Goal: Answer question/provide support: Answer question/provide support

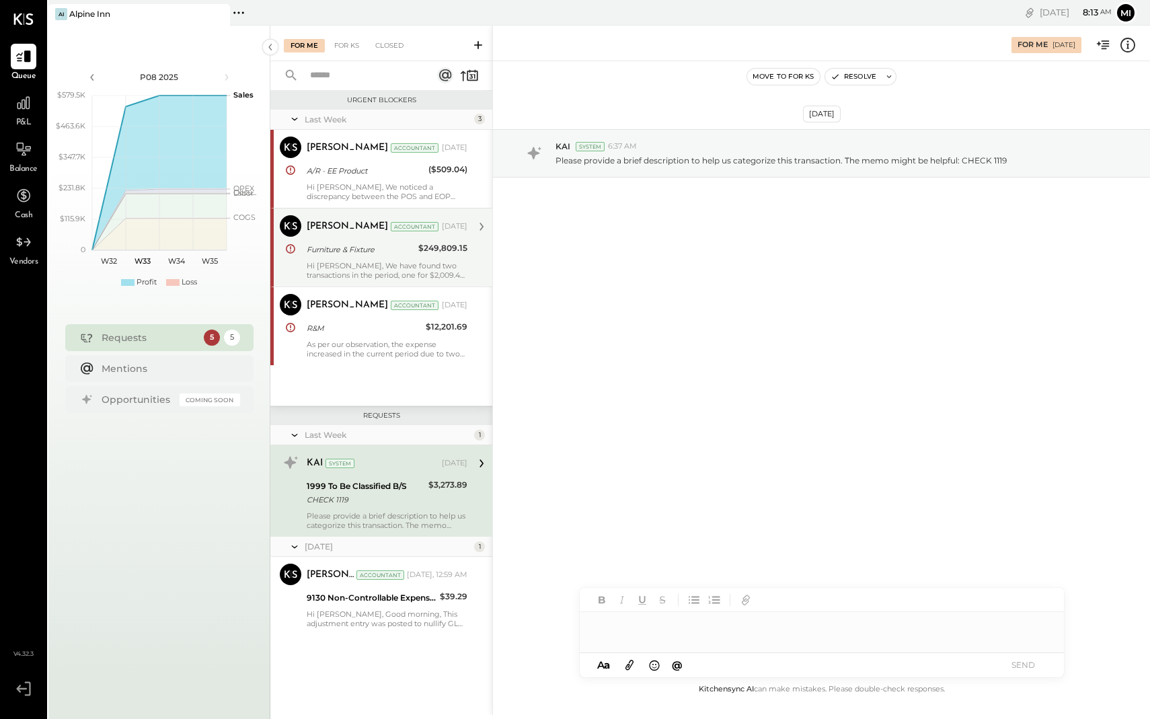
click at [429, 277] on div "Hi [PERSON_NAME], We have found two transactions in the period, one for $2,009.…" at bounding box center [387, 270] width 161 height 19
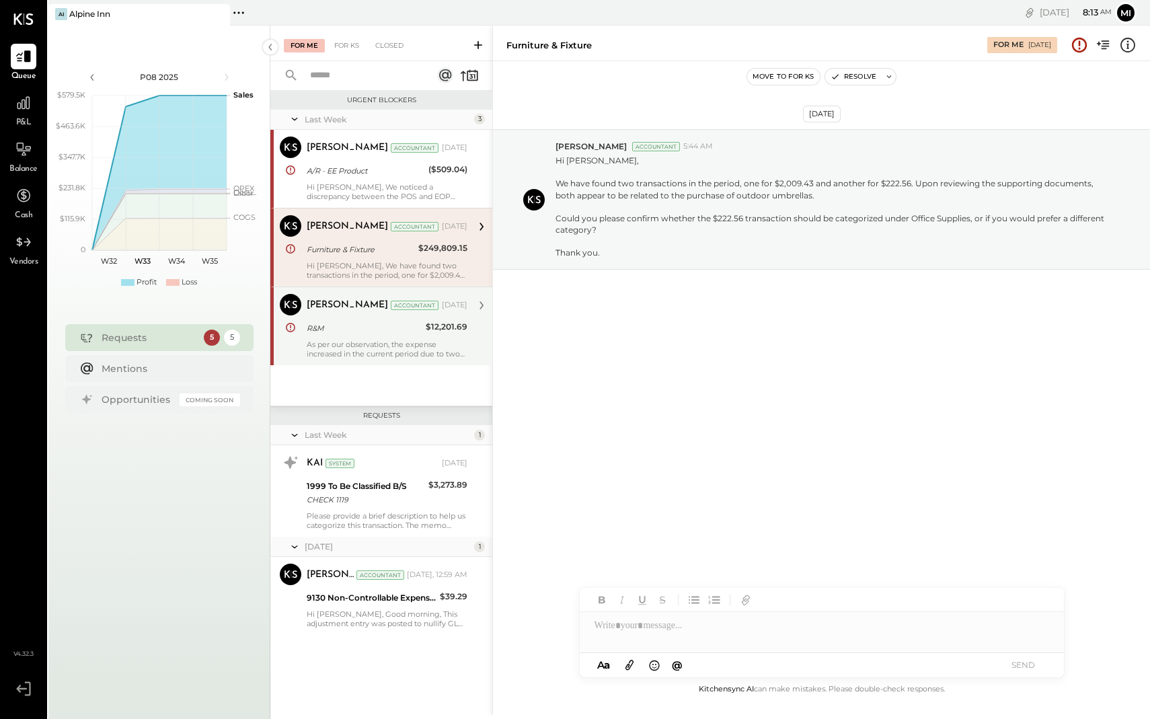
click at [409, 340] on div "As per our observation, the expense increased in the current period due to two …" at bounding box center [387, 349] width 161 height 19
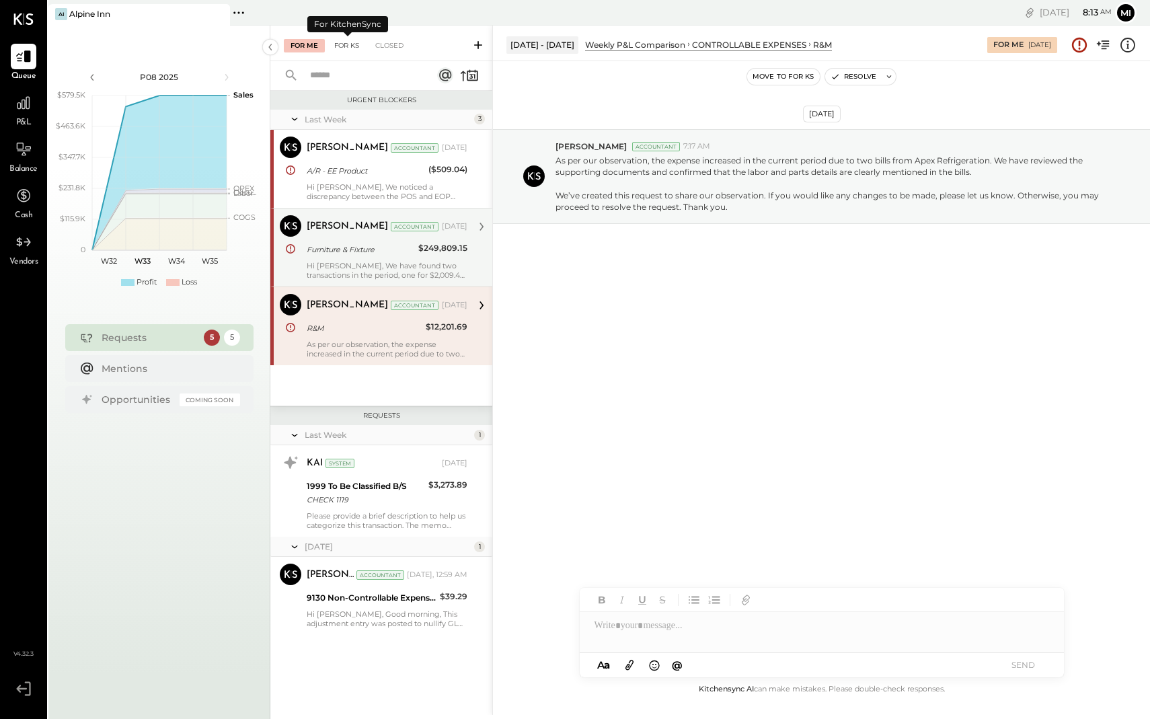
click at [352, 42] on div "For KS" at bounding box center [347, 45] width 38 height 13
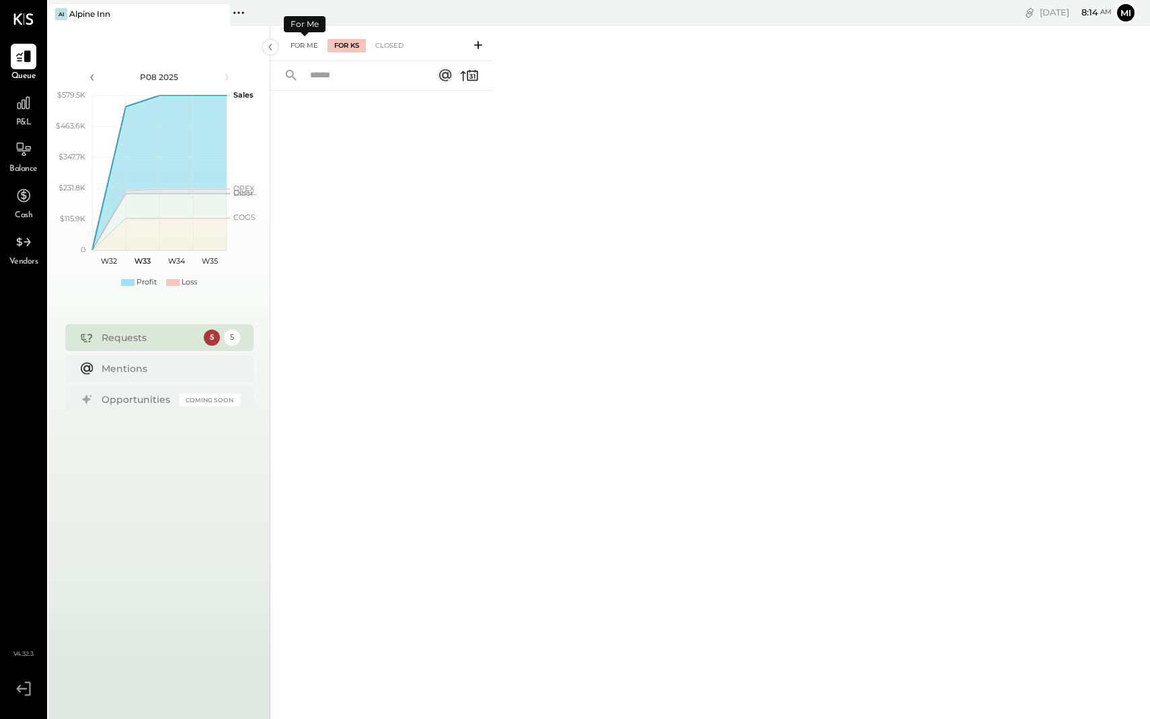
click at [301, 48] on div "For Me" at bounding box center [304, 45] width 41 height 13
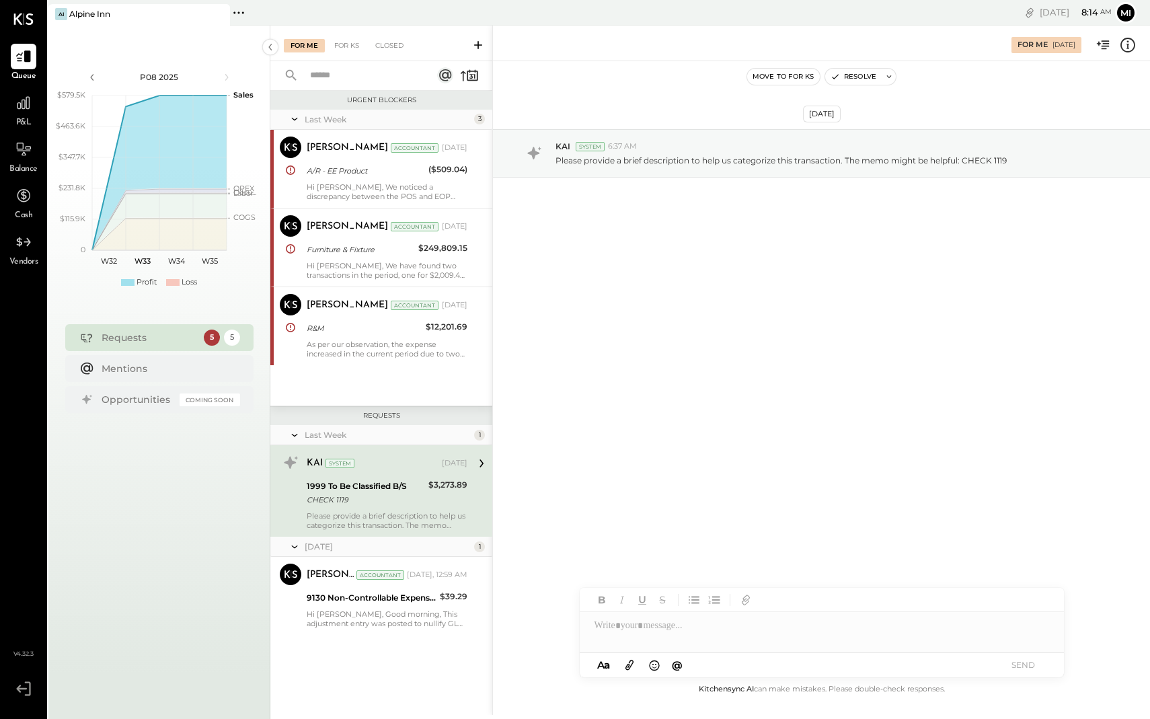
click at [420, 493] on div "CHECK 1119" at bounding box center [366, 499] width 118 height 13
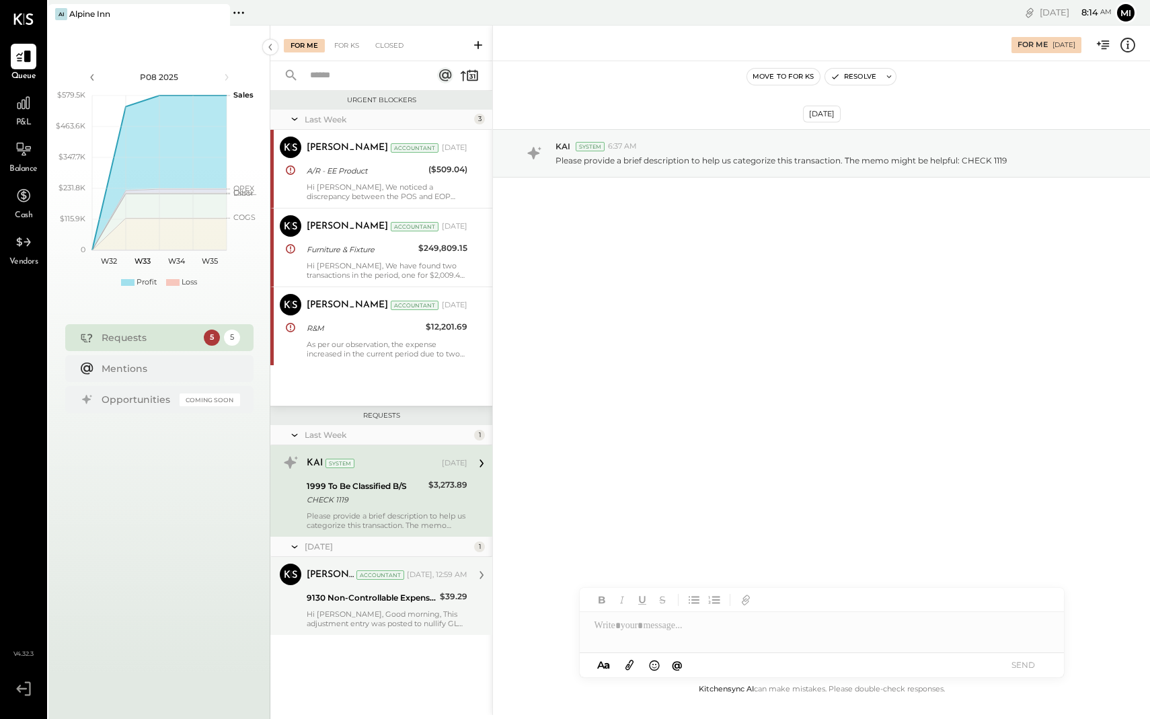
click at [414, 578] on div "[DATE], 12:59 AM" at bounding box center [437, 575] width 61 height 11
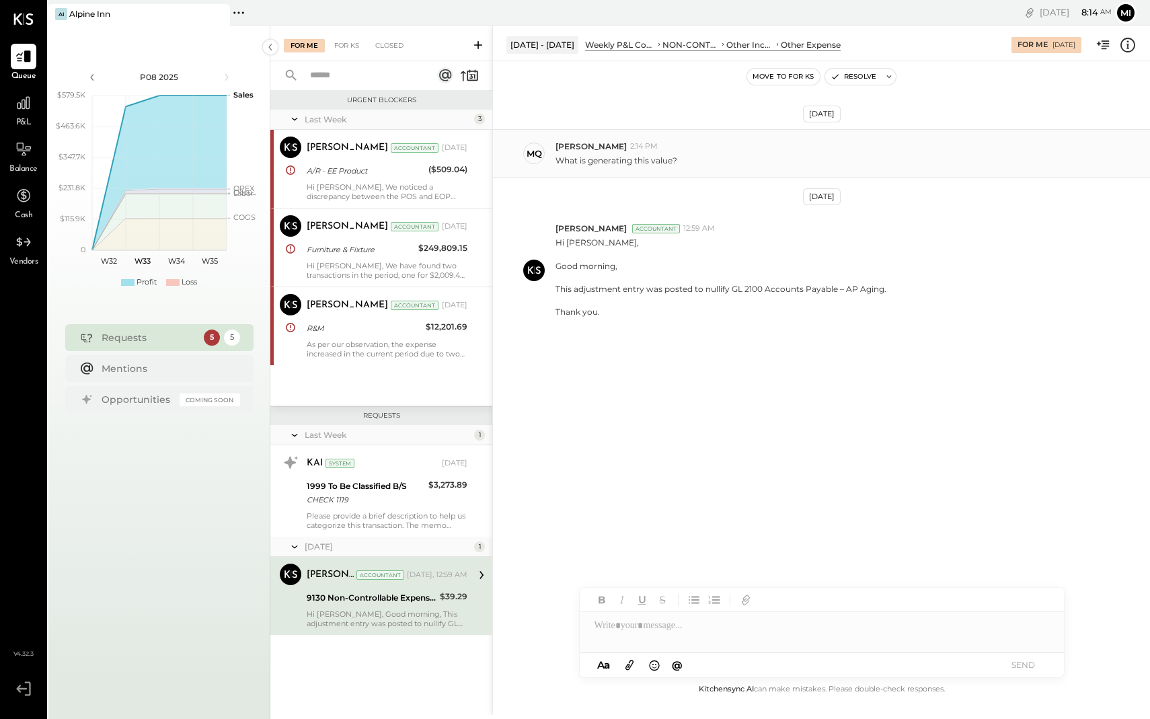
click at [736, 153] on div "What is generating this value?" at bounding box center [848, 159] width 584 height 14
click at [658, 626] on div at bounding box center [822, 625] width 484 height 27
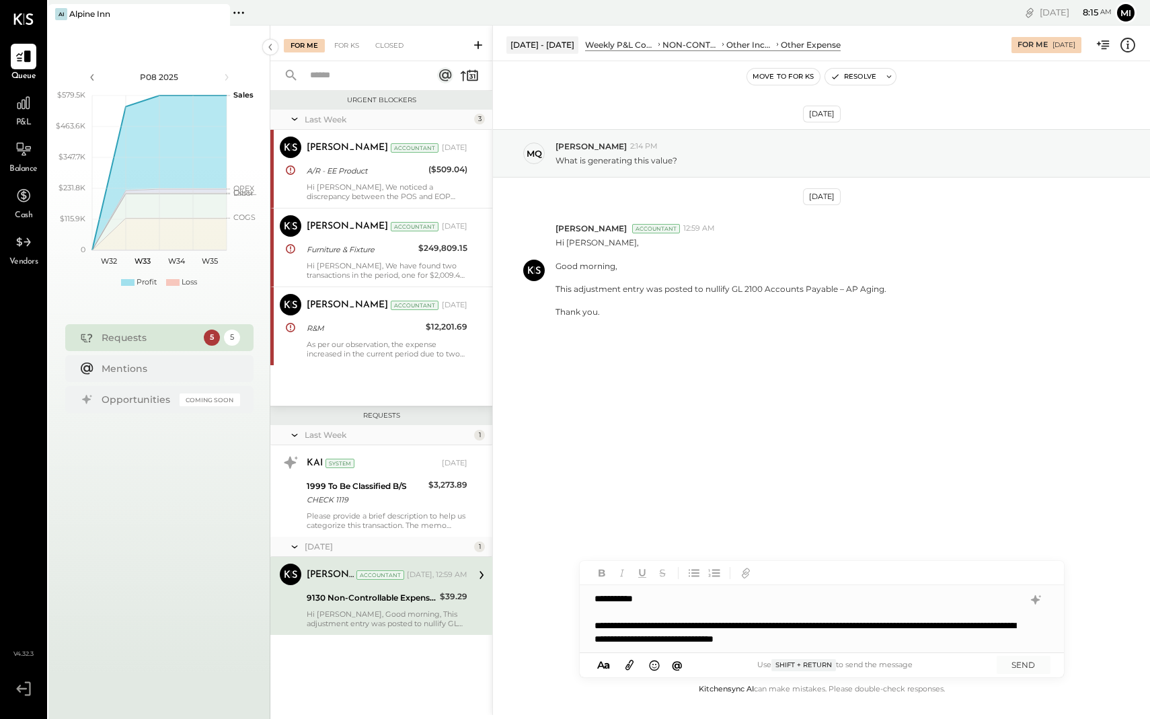
click at [922, 640] on div "**********" at bounding box center [809, 632] width 429 height 27
click at [897, 640] on div "**********" at bounding box center [809, 632] width 429 height 27
click at [1020, 670] on button "SEND" at bounding box center [1024, 665] width 54 height 18
